Goal: Information Seeking & Learning: Learn about a topic

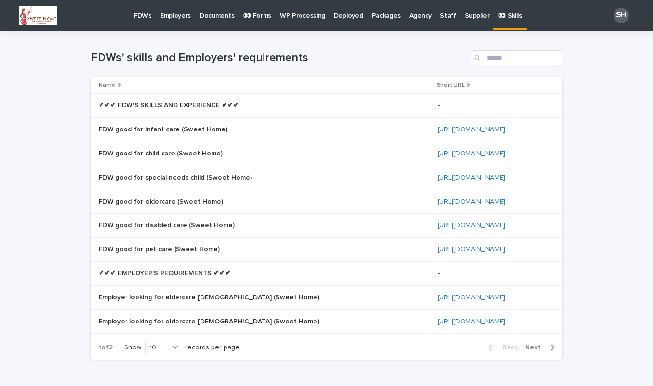
click at [139, 16] on p "FDWs" at bounding box center [143, 10] width 18 height 20
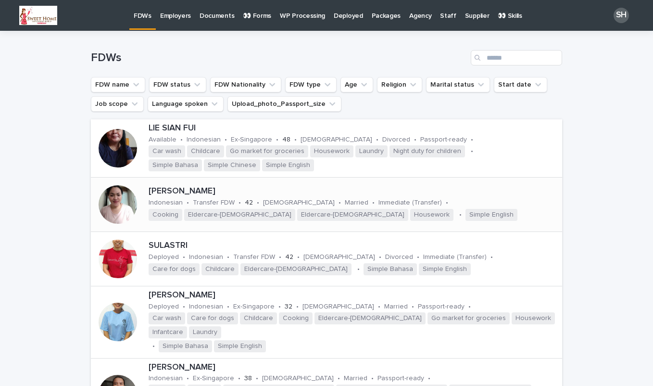
click at [134, 199] on div at bounding box center [118, 204] width 54 height 54
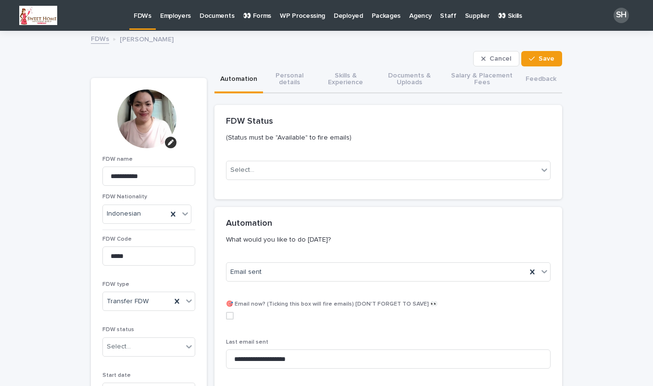
click at [142, 21] on link "FDWs" at bounding box center [142, 14] width 26 height 28
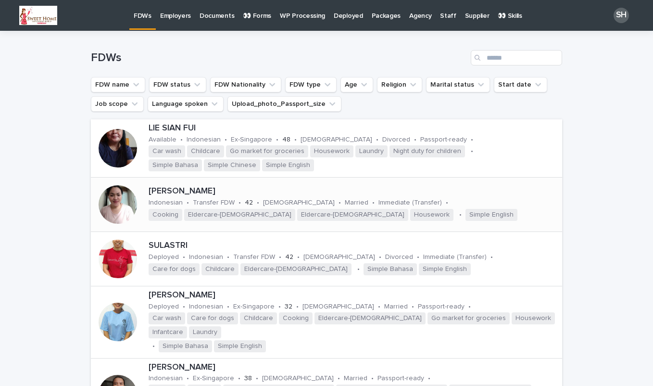
click at [122, 207] on div at bounding box center [118, 204] width 38 height 38
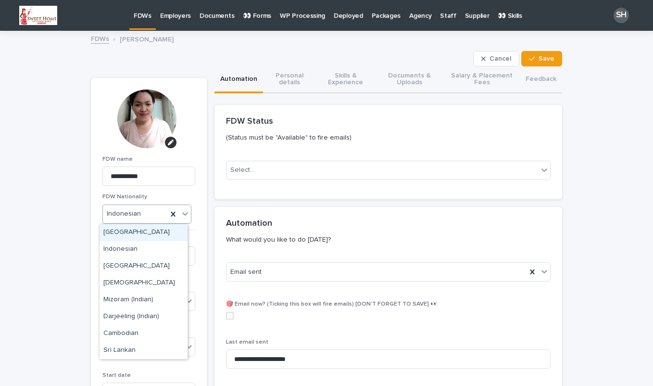
click at [145, 124] on div at bounding box center [146, 118] width 59 height 59
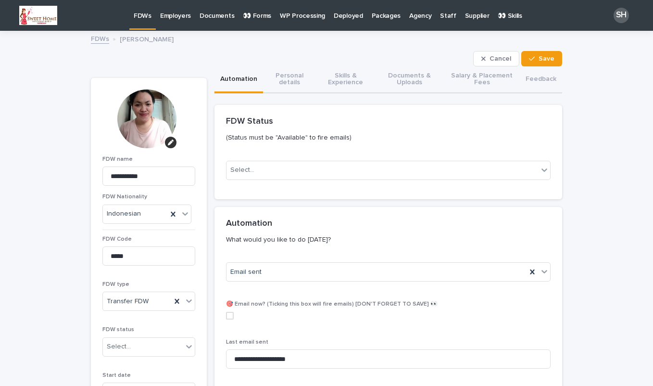
click at [141, 120] on div at bounding box center [146, 118] width 59 height 59
click at [165, 141] on button "button" at bounding box center [171, 143] width 12 height 12
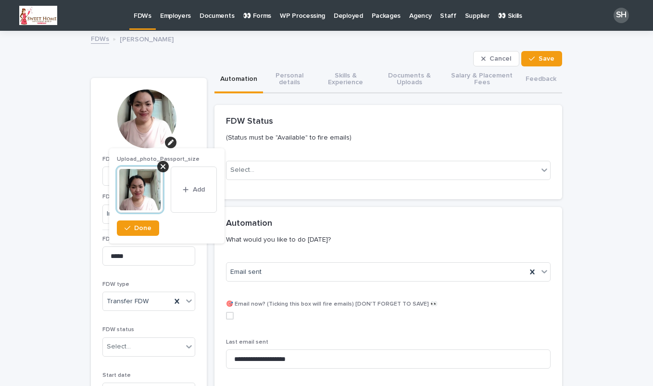
click at [147, 191] on img at bounding box center [140, 189] width 46 height 46
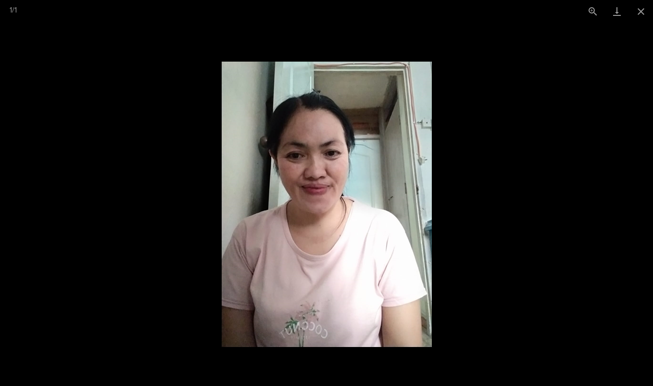
click at [564, 183] on picture at bounding box center [326, 204] width 653 height 363
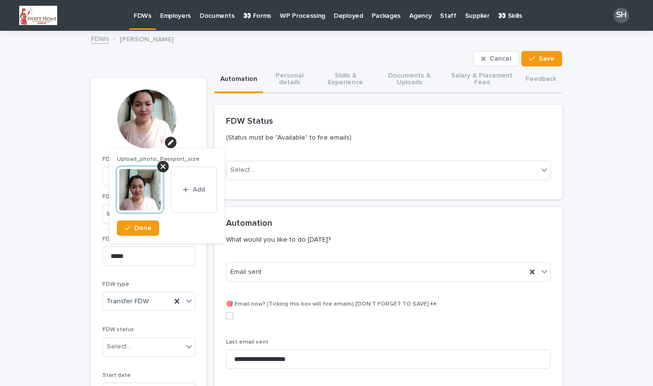
click at [141, 20] on link "FDWs" at bounding box center [142, 14] width 26 height 28
